Goal: Transaction & Acquisition: Purchase product/service

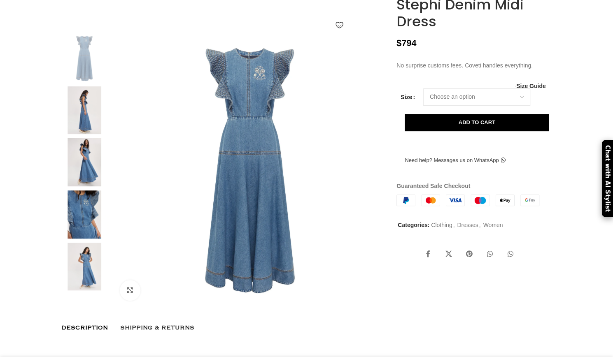
scroll to position [123, 0]
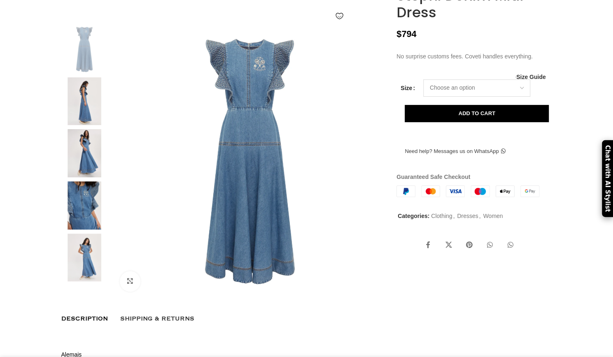
click at [445, 83] on select "Choose an option 4 UK 6 UK 8 [GEOGRAPHIC_DATA] 10 [GEOGRAPHIC_DATA] 12 [GEOGRAP…" at bounding box center [476, 87] width 107 height 17
select select "10-[GEOGRAPHIC_DATA]"
click at [423, 81] on select "Choose an option 4 UK 6 UK 8 [GEOGRAPHIC_DATA] 10 [GEOGRAPHIC_DATA] 12 [GEOGRAP…" at bounding box center [476, 87] width 107 height 17
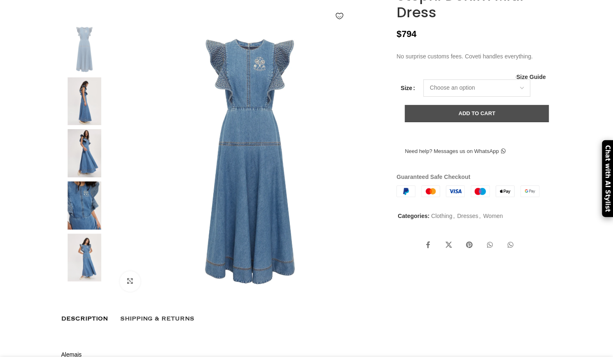
scroll to position [0, 86]
click at [456, 118] on button "Add to cart" at bounding box center [476, 113] width 144 height 17
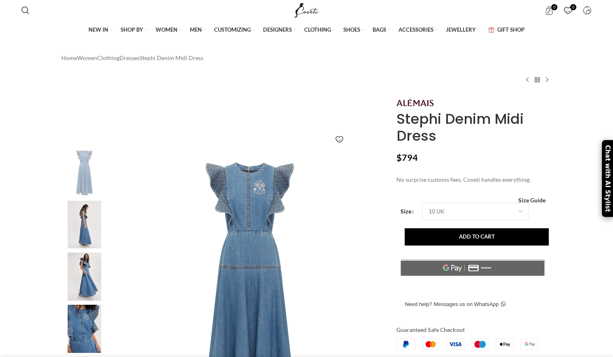
select select
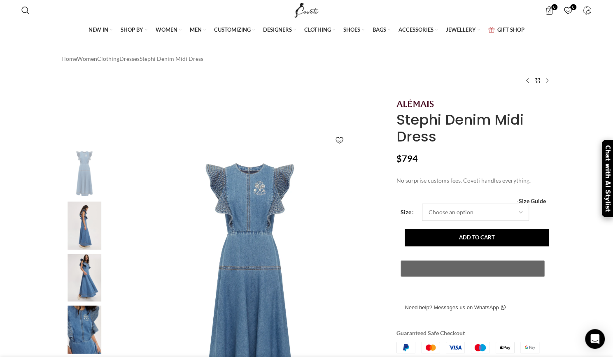
click at [445, 221] on select "Choose an option 6 UK 8 UK 14 UK" at bounding box center [475, 212] width 107 height 17
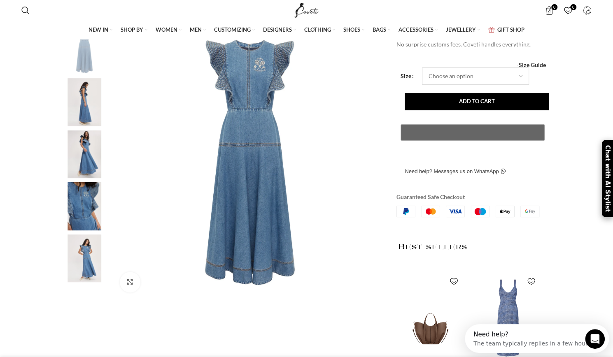
scroll to position [0, 173]
click at [435, 85] on select "Choose an option 6 UK 8 UK 14 UK" at bounding box center [475, 75] width 107 height 17
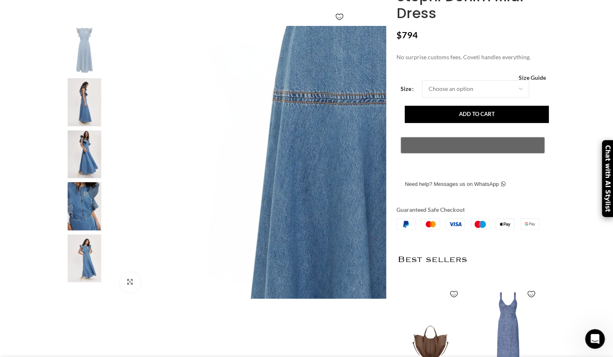
scroll to position [0, 0]
